Goal: Check status

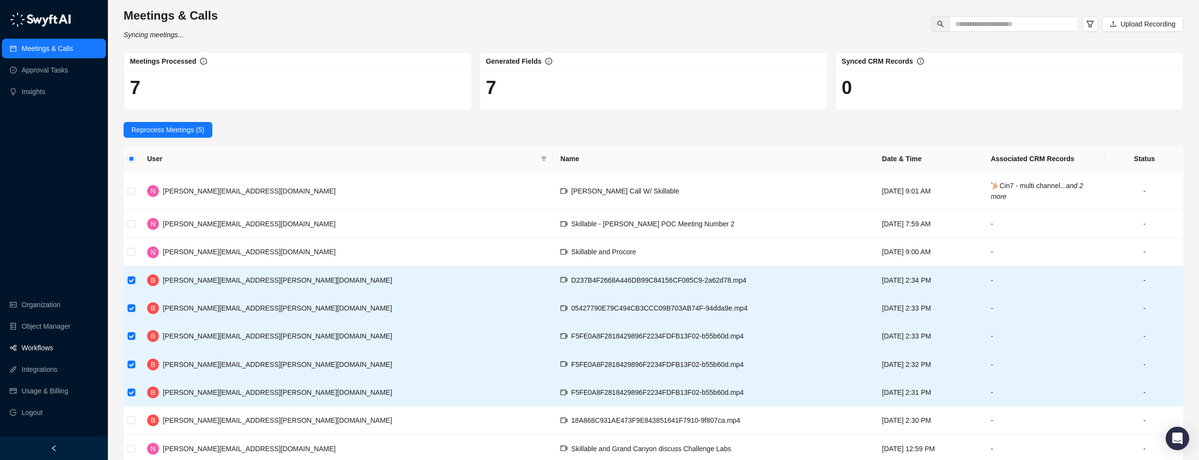
click at [22, 343] on link "Workflows" at bounding box center [37, 348] width 31 height 20
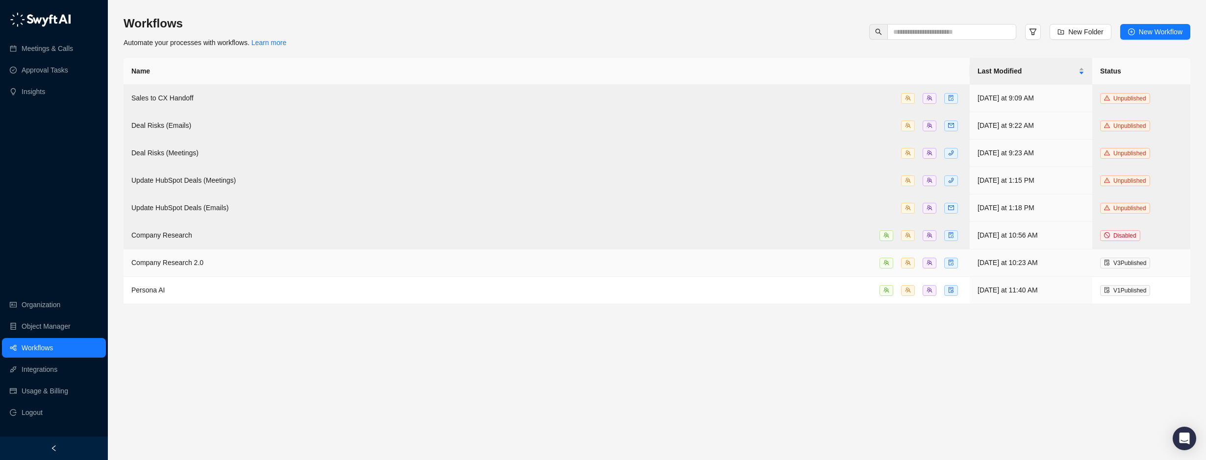
click at [173, 260] on span "Company Research 2.0" at bounding box center [167, 263] width 72 height 8
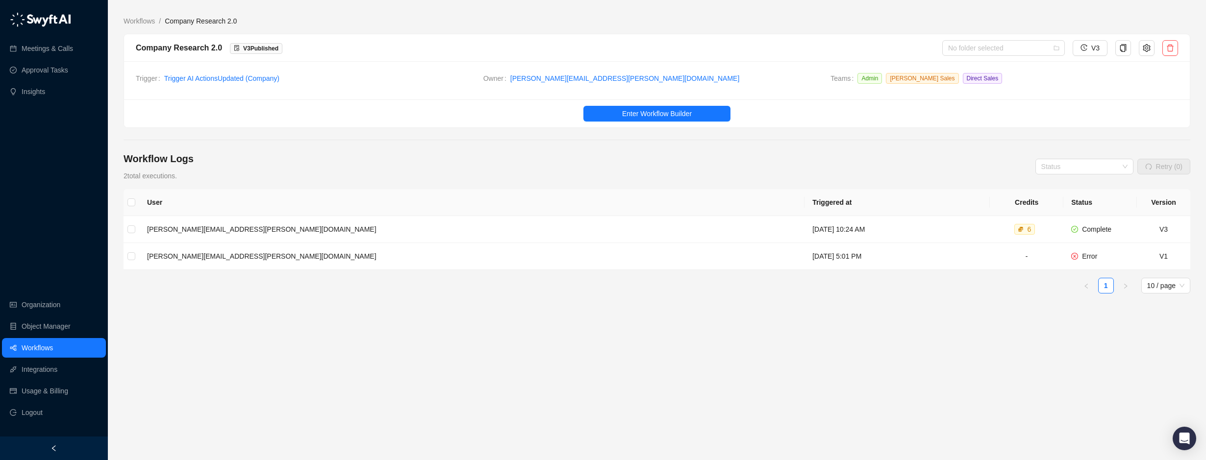
click at [653, 361] on div "User Triggered at Credits Status Version brian.olsen@skillable.com Wednesday, 0…" at bounding box center [657, 282] width 1067 height 186
click at [365, 312] on div "User Triggered at Credits Status Version brian.olsen@skillable.com Wednesday, 0…" at bounding box center [657, 282] width 1067 height 186
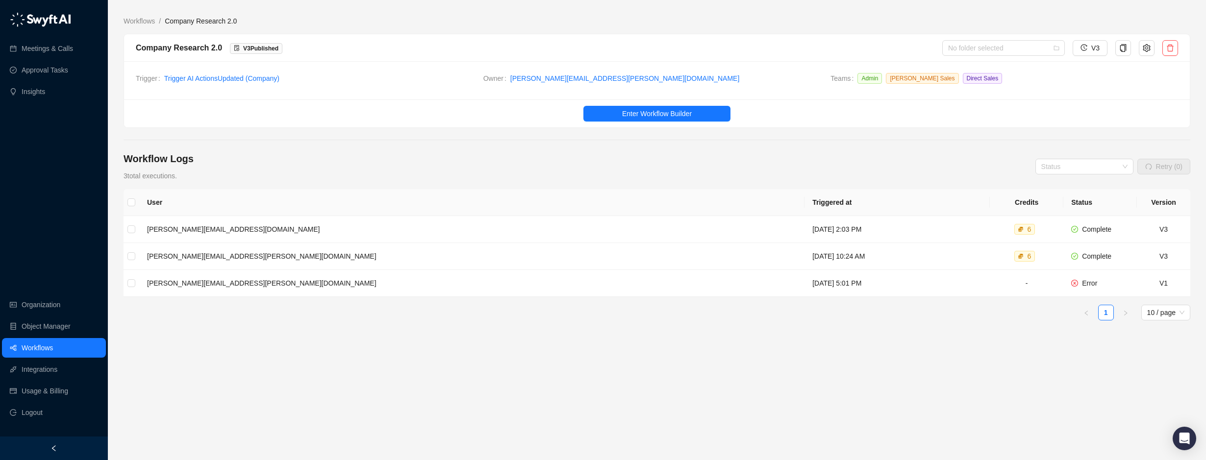
click at [611, 158] on div "Workflow Logs 3 total executions. Status Retry (0)" at bounding box center [657, 166] width 1067 height 29
click at [748, 359] on div "User Triggered at Credits Status Version [PERSON_NAME][EMAIL_ADDRESS][DOMAIN_NA…" at bounding box center [657, 295] width 1067 height 213
click at [0, 141] on html "Meetings & Calls Approval Tasks Insights Organization Object Manager Workflows …" at bounding box center [603, 267] width 1206 height 534
drag, startPoint x: 0, startPoint y: 144, endPoint x: -14, endPoint y: 144, distance: 14.7
click at [0, 144] on html "Meetings & Calls Approval Tasks Insights Organization Object Manager Workflows …" at bounding box center [603, 267] width 1206 height 534
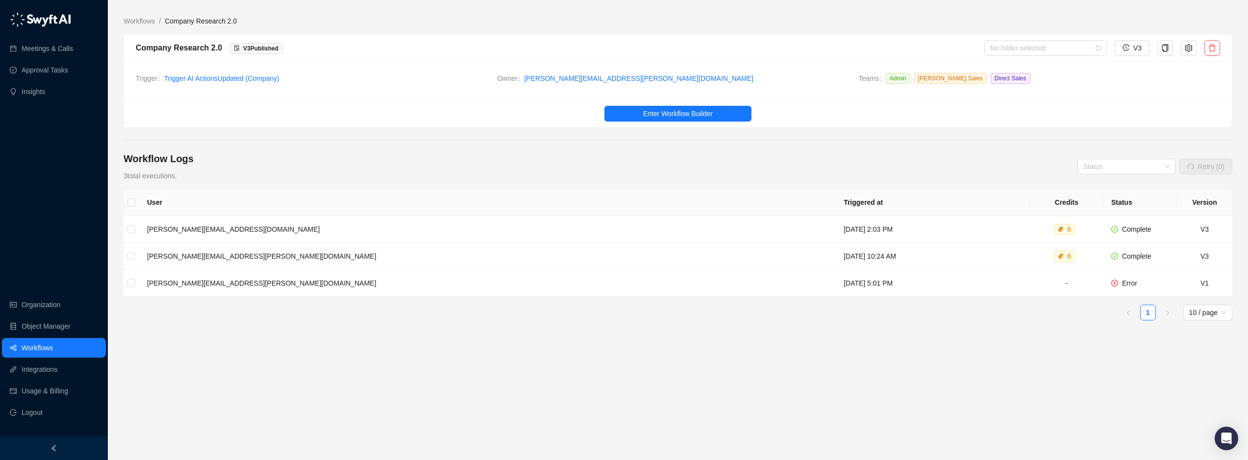
click at [1001, 143] on main "Workflows / Company Research 2.0 Company Research 2.0 V 3 Published No folder s…" at bounding box center [678, 234] width 1109 height 437
click at [931, 153] on div "Workflow Logs 3 total executions. Status Retry (0)" at bounding box center [678, 166] width 1109 height 29
click at [1082, 372] on div "User Triggered at Credits Status Version [PERSON_NAME][EMAIL_ADDRESS][DOMAIN_NA…" at bounding box center [678, 295] width 1109 height 213
